Goal: Information Seeking & Learning: Understand process/instructions

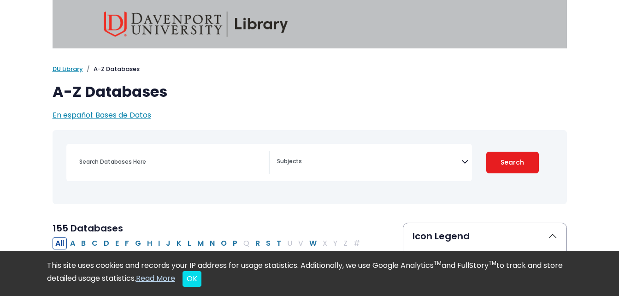
scroll to position [67, 0]
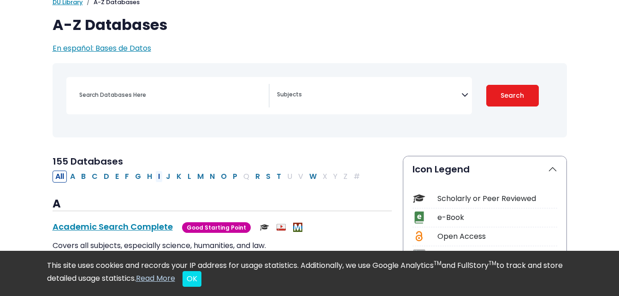
click at [157, 176] on button "I" at bounding box center [158, 177] width 7 height 12
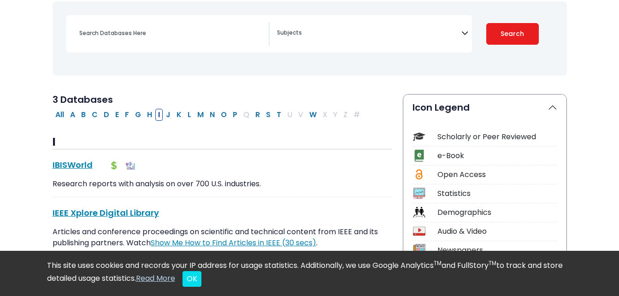
scroll to position [130, 0]
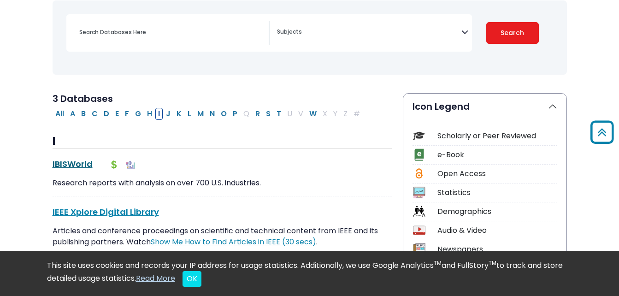
click at [68, 165] on link "IBISWorld This link opens in a new window" at bounding box center [73, 164] width 40 height 12
click at [197, 112] on button "M" at bounding box center [201, 114] width 12 height 12
select select "Database Subject Filter"
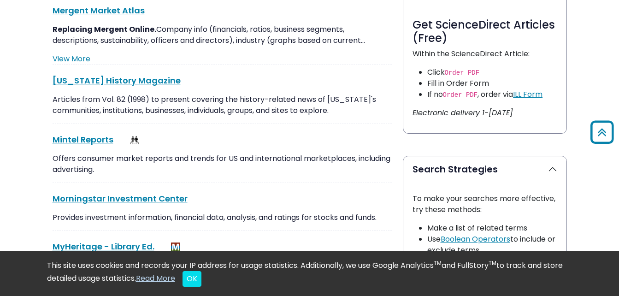
scroll to position [520, 0]
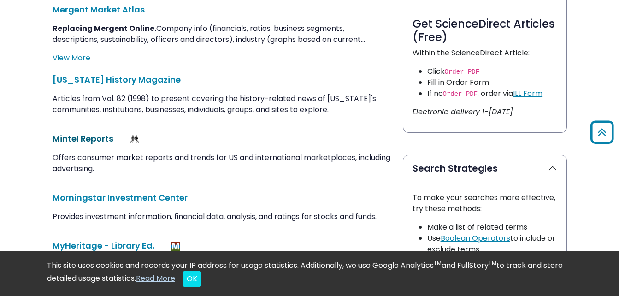
click at [95, 140] on link "Mintel Reports This link opens in a new window" at bounding box center [83, 139] width 61 height 12
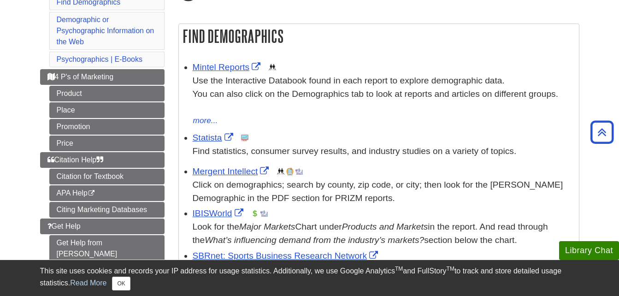
scroll to position [137, 0]
click at [234, 66] on link "Mintel Reports" at bounding box center [228, 68] width 71 height 10
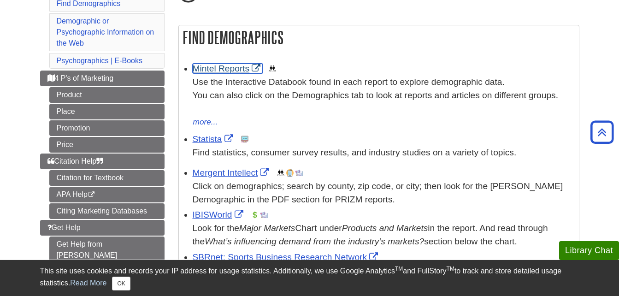
scroll to position [136, 0]
click at [200, 142] on link "Statista" at bounding box center [214, 140] width 43 height 10
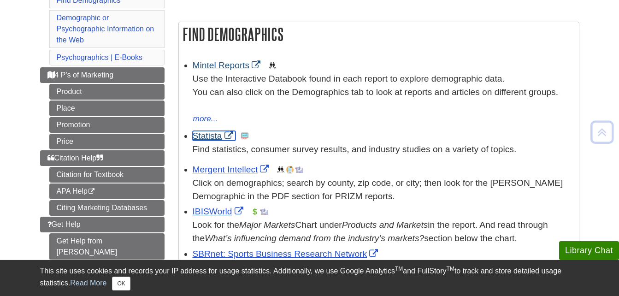
scroll to position [140, 0]
click at [208, 134] on link "Statista" at bounding box center [214, 135] width 43 height 10
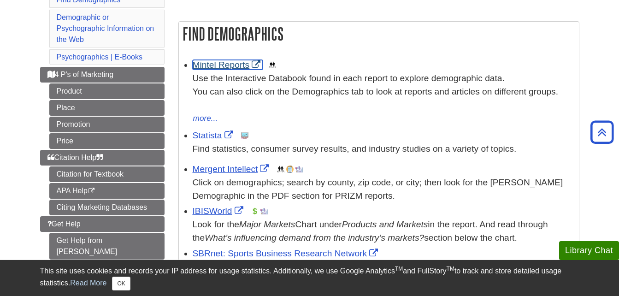
click at [227, 65] on link "Mintel Reports" at bounding box center [228, 65] width 71 height 10
click at [210, 133] on link "Statista" at bounding box center [214, 135] width 43 height 10
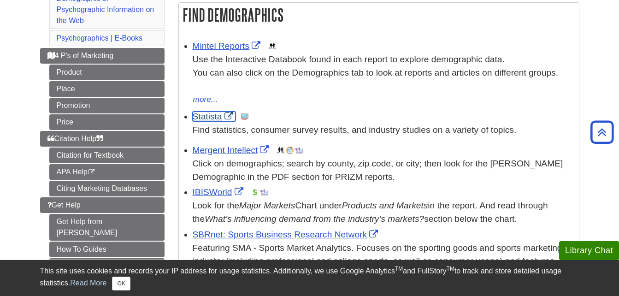
scroll to position [159, 0]
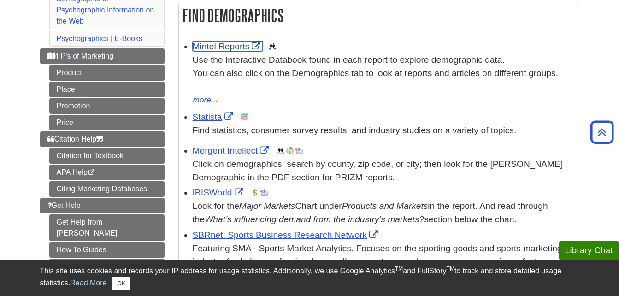
click at [216, 45] on link "Mintel Reports" at bounding box center [228, 46] width 71 height 10
click at [216, 189] on link "IBISWorld" at bounding box center [219, 193] width 53 height 10
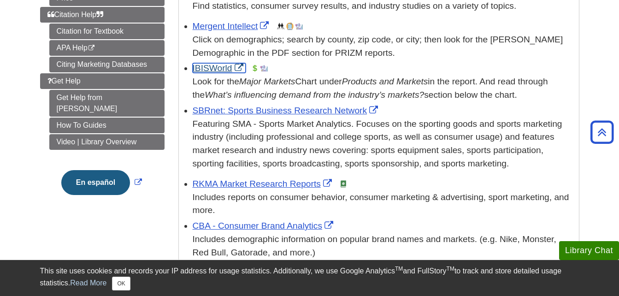
scroll to position [283, 0]
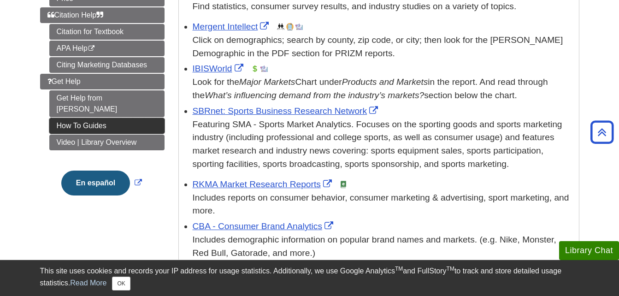
click at [91, 119] on link "How To Guides" at bounding box center [106, 126] width 115 height 16
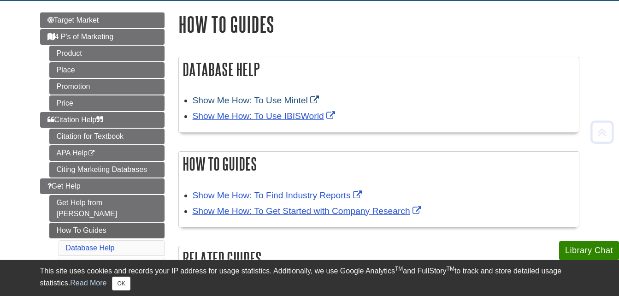
scroll to position [103, 0]
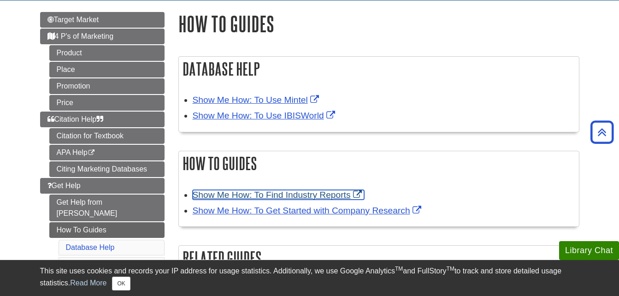
click at [265, 194] on link "Show Me How: To Find Industry Reports" at bounding box center [278, 195] width 171 height 10
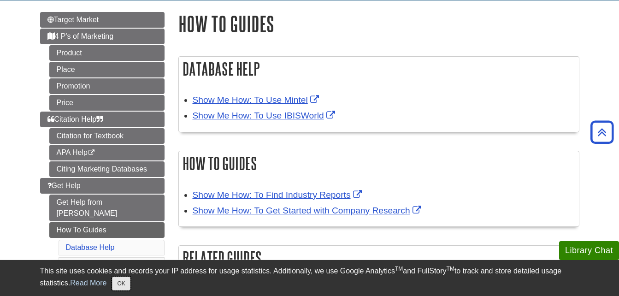
click at [119, 283] on button "OK" at bounding box center [121, 284] width 18 height 14
